Goal: Information Seeking & Learning: Learn about a topic

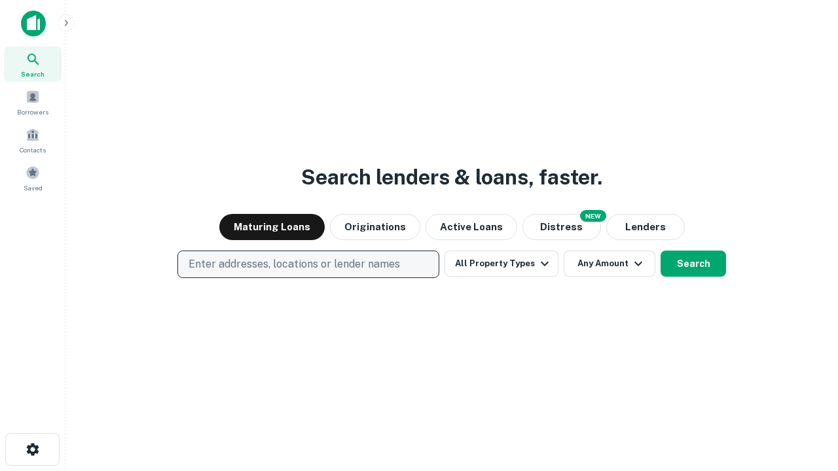
click at [308, 265] on p "Enter addresses, locations or lender names" at bounding box center [294, 265] width 211 height 16
type input "**********"
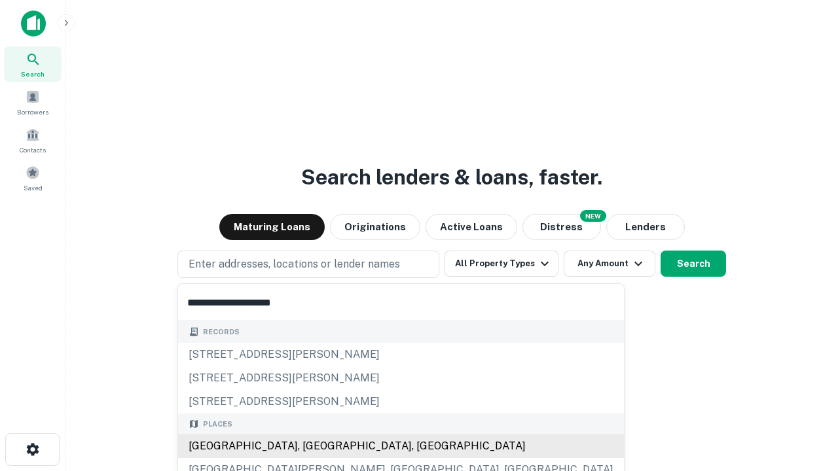
click at [313, 447] on div "Santa Monica, CA, USA" at bounding box center [401, 447] width 446 height 24
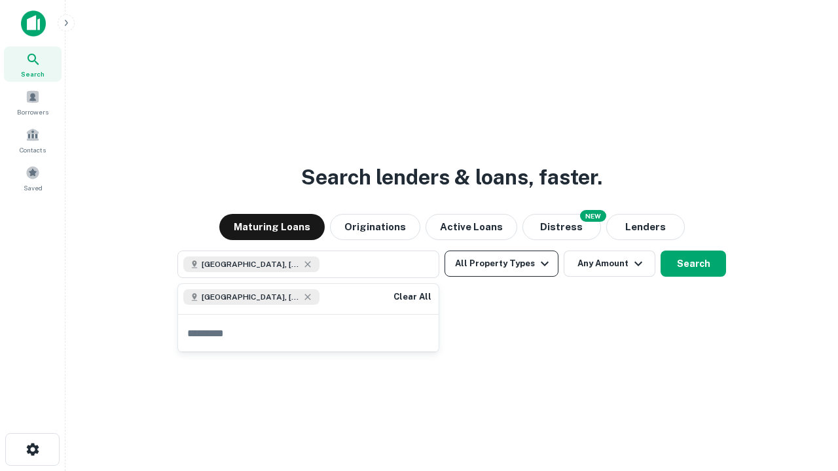
click at [502, 264] on button "All Property Types" at bounding box center [502, 264] width 114 height 26
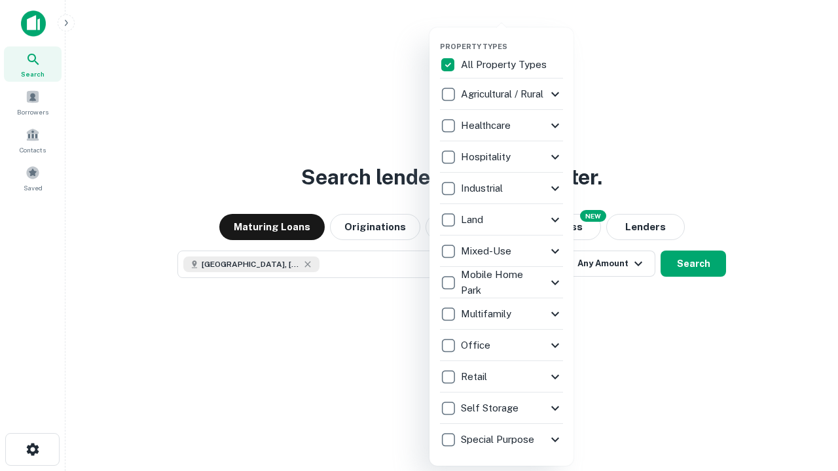
click at [512, 38] on button "button" at bounding box center [512, 38] width 144 height 1
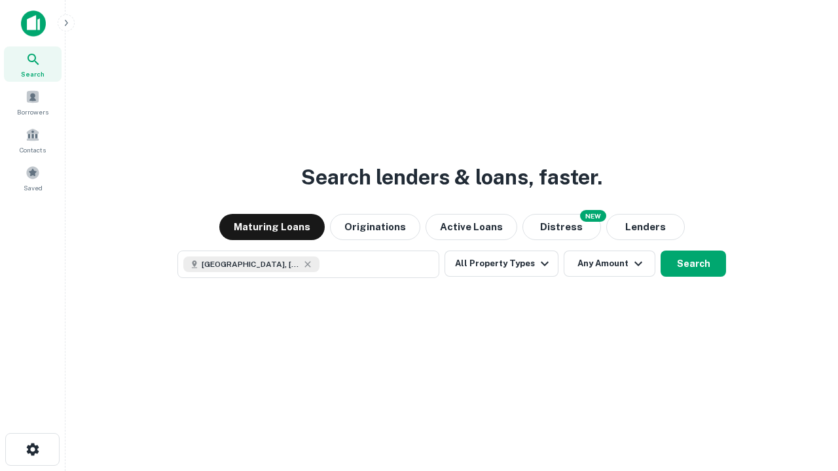
scroll to position [21, 0]
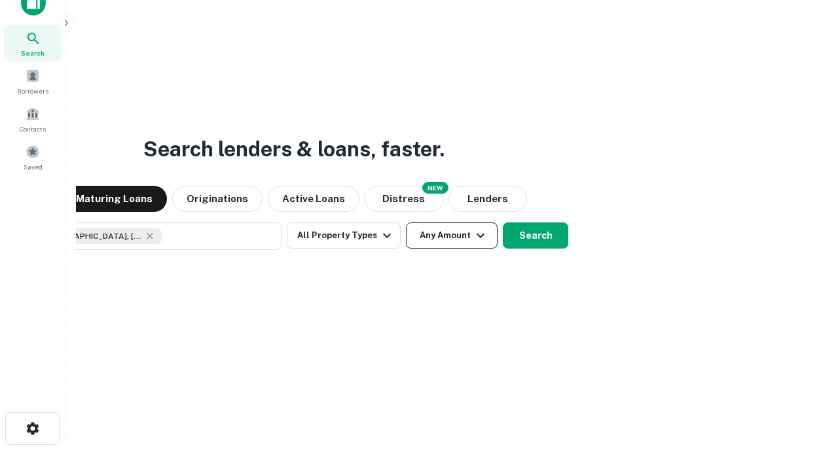
click at [406, 223] on button "Any Amount" at bounding box center [452, 236] width 92 height 26
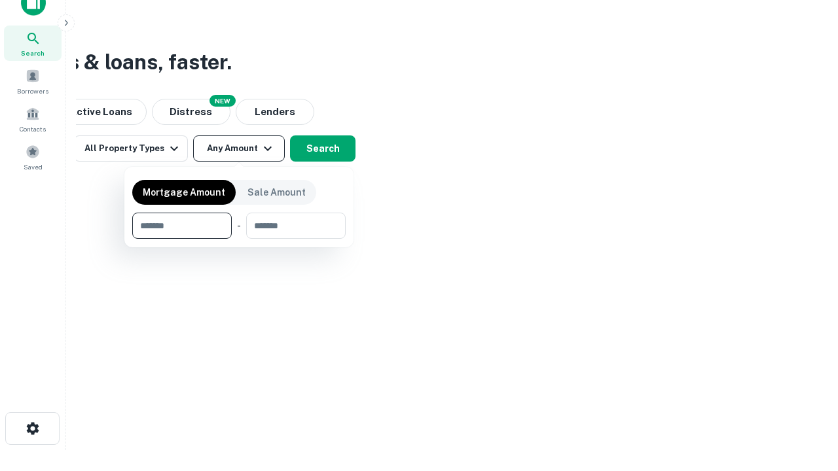
type input "*******"
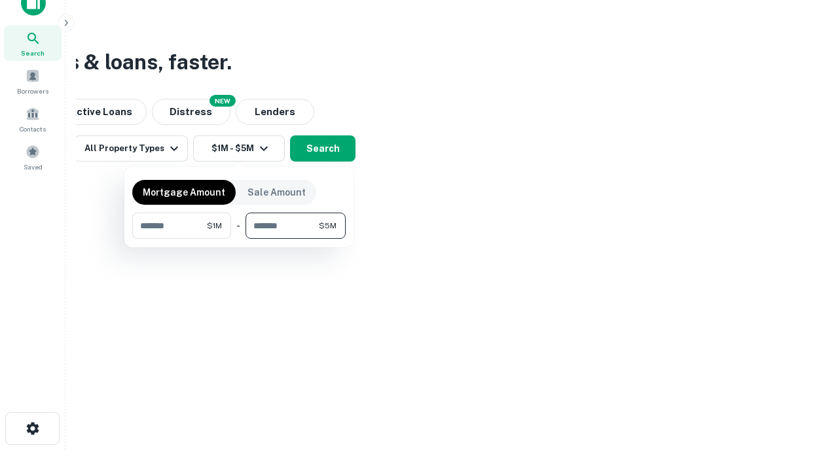
type input "*******"
click at [239, 239] on button "button" at bounding box center [238, 239] width 213 height 1
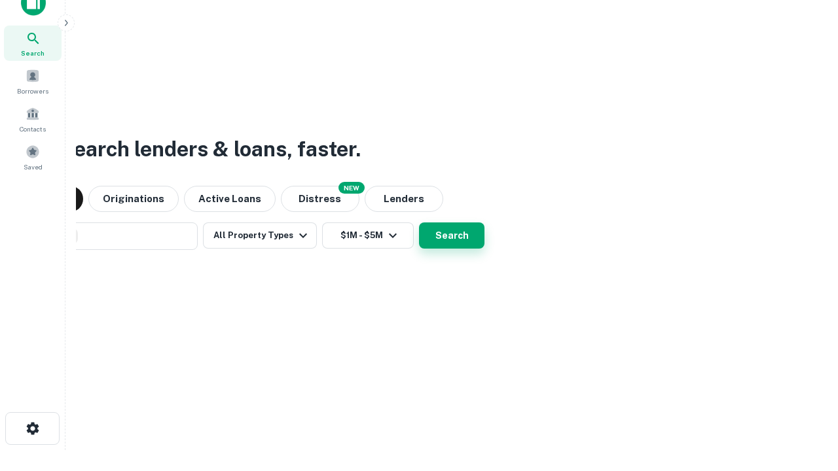
click at [419, 223] on button "Search" at bounding box center [451, 236] width 65 height 26
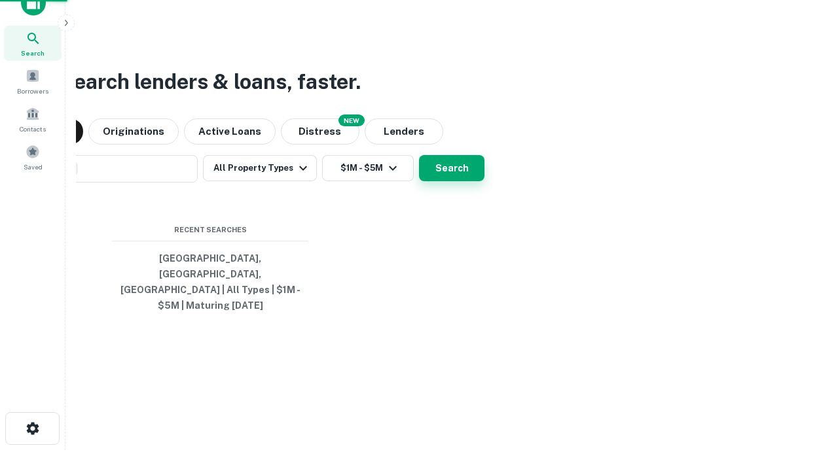
scroll to position [43, 371]
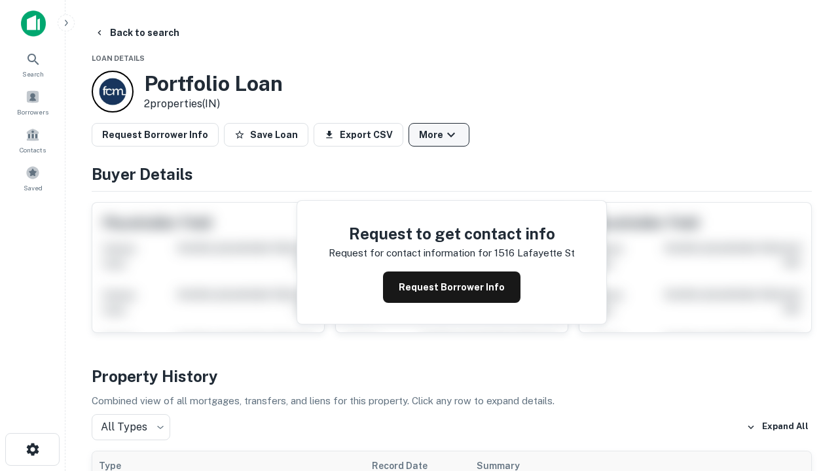
click at [439, 135] on button "More" at bounding box center [439, 135] width 61 height 24
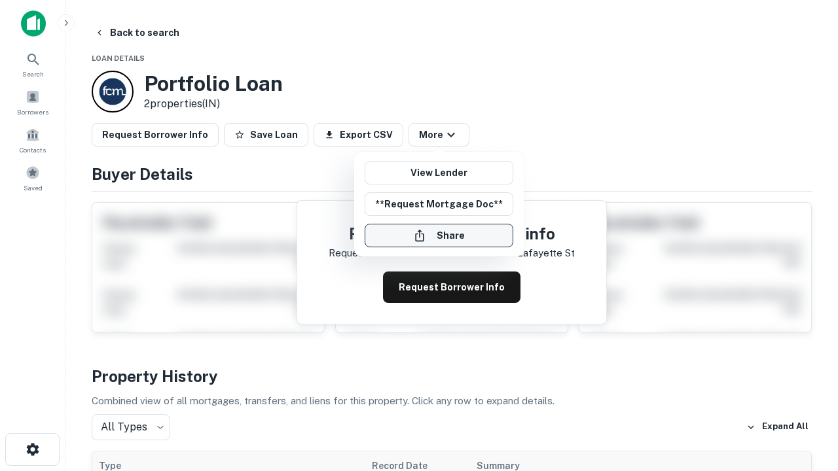
click at [439, 236] on button "Share" at bounding box center [439, 236] width 149 height 24
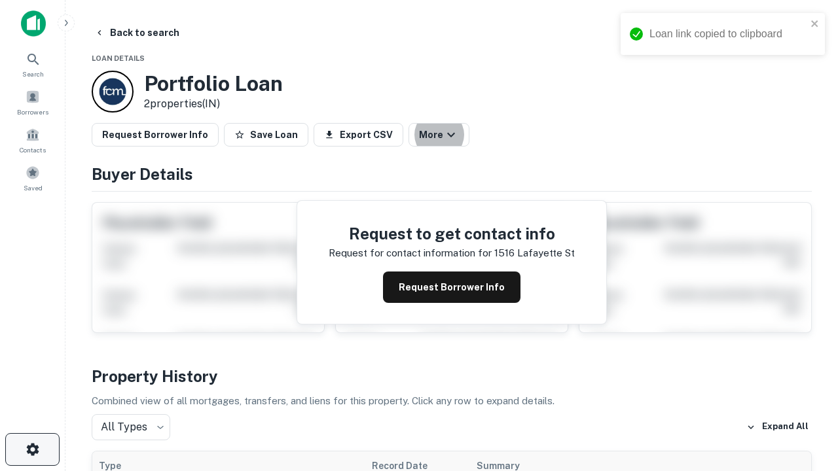
click at [32, 450] on icon "button" at bounding box center [33, 450] width 16 height 16
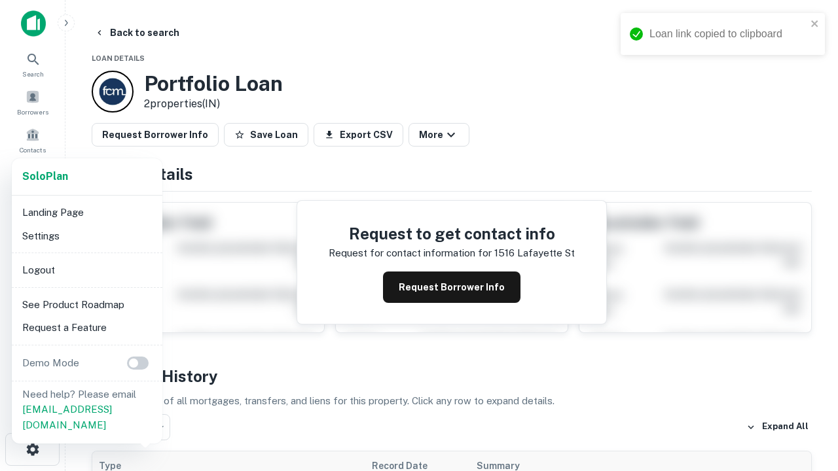
click at [86, 270] on li "Logout" at bounding box center [87, 271] width 140 height 24
